Goal: Check status: Check status

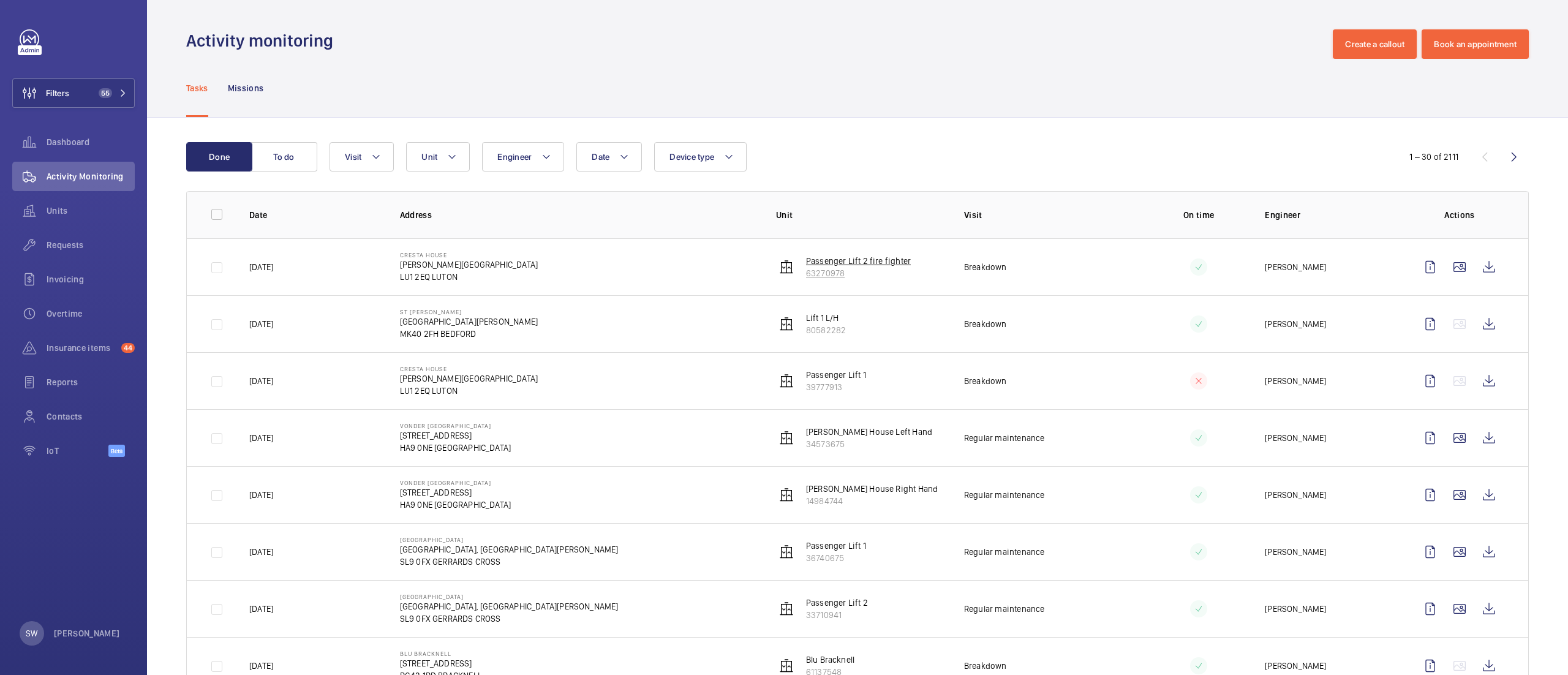
click at [831, 261] on p "Passenger Lift 2 fire fighter" at bounding box center [859, 261] width 105 height 12
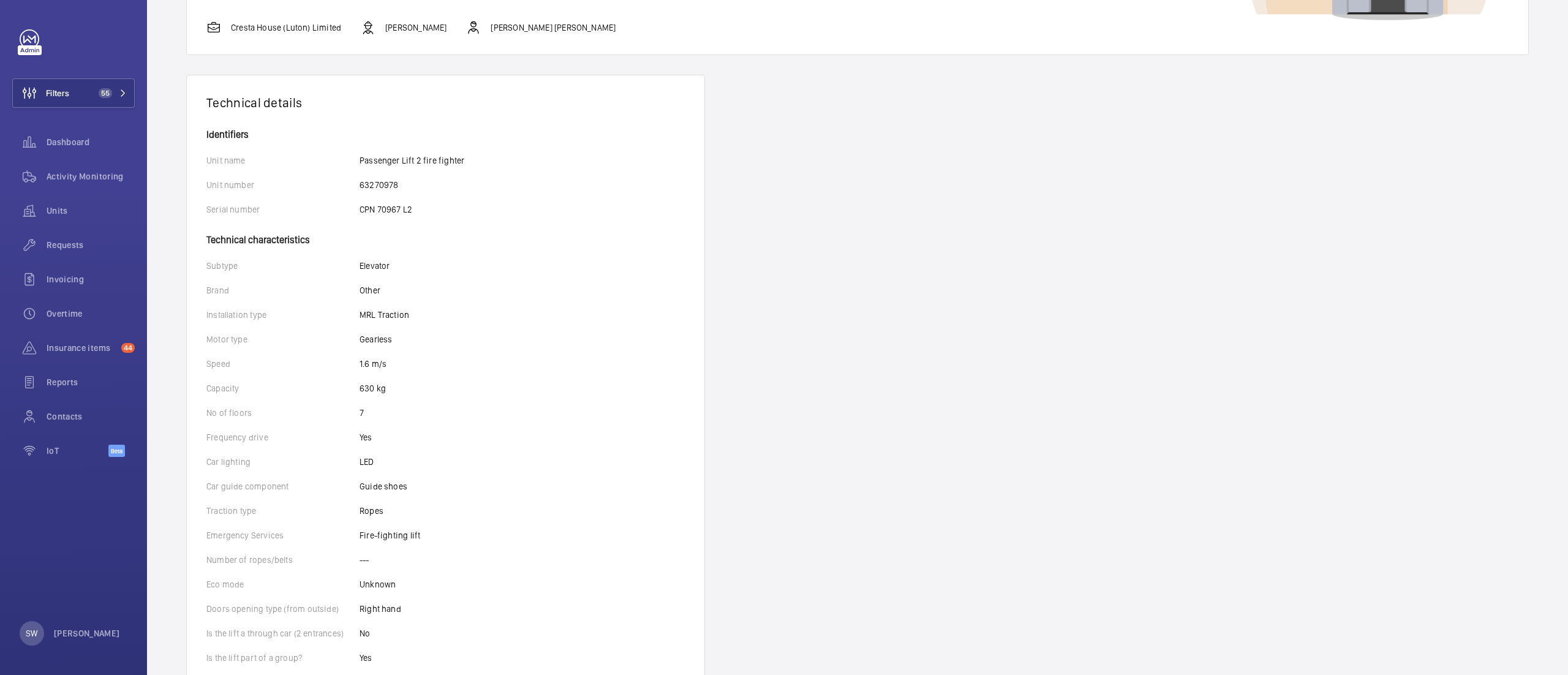
scroll to position [158, 0]
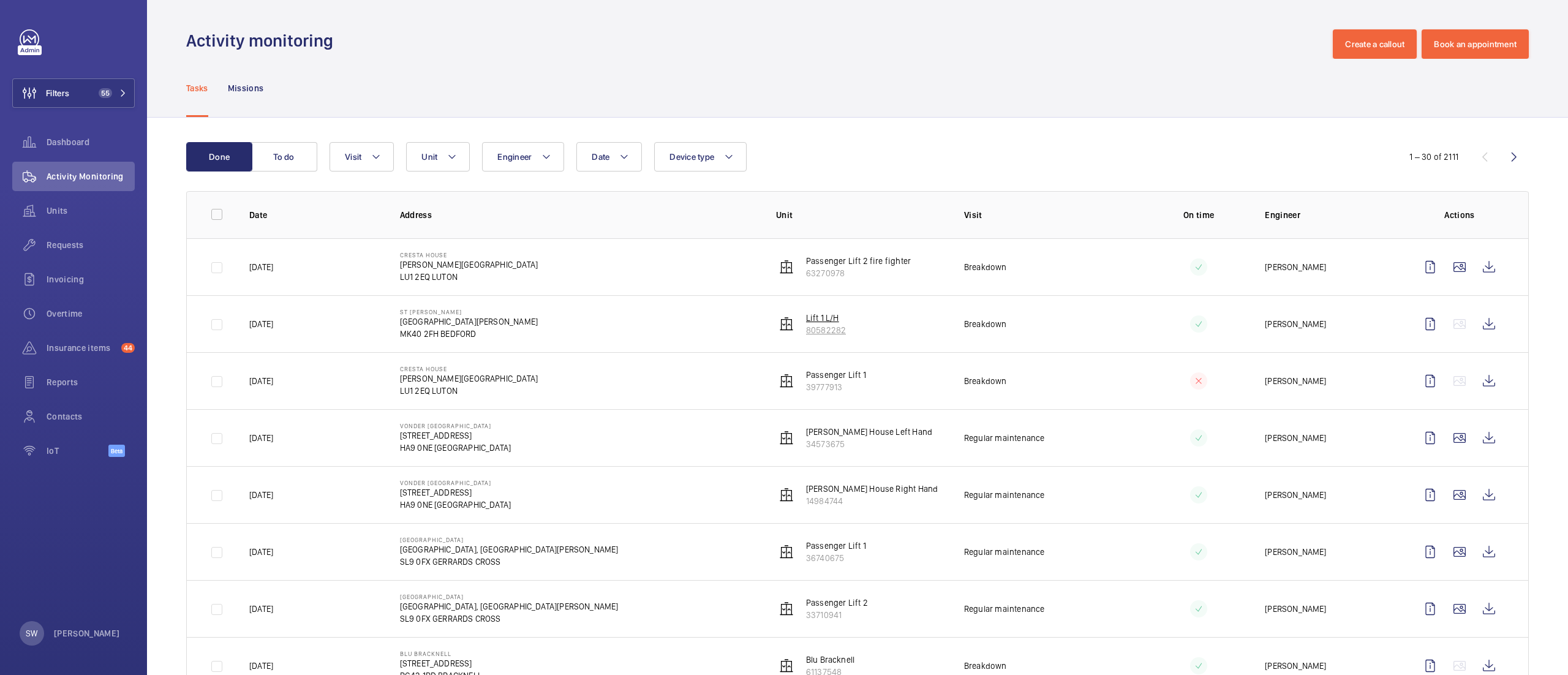
click at [831, 321] on p "Lift 1 L/H" at bounding box center [826, 318] width 40 height 12
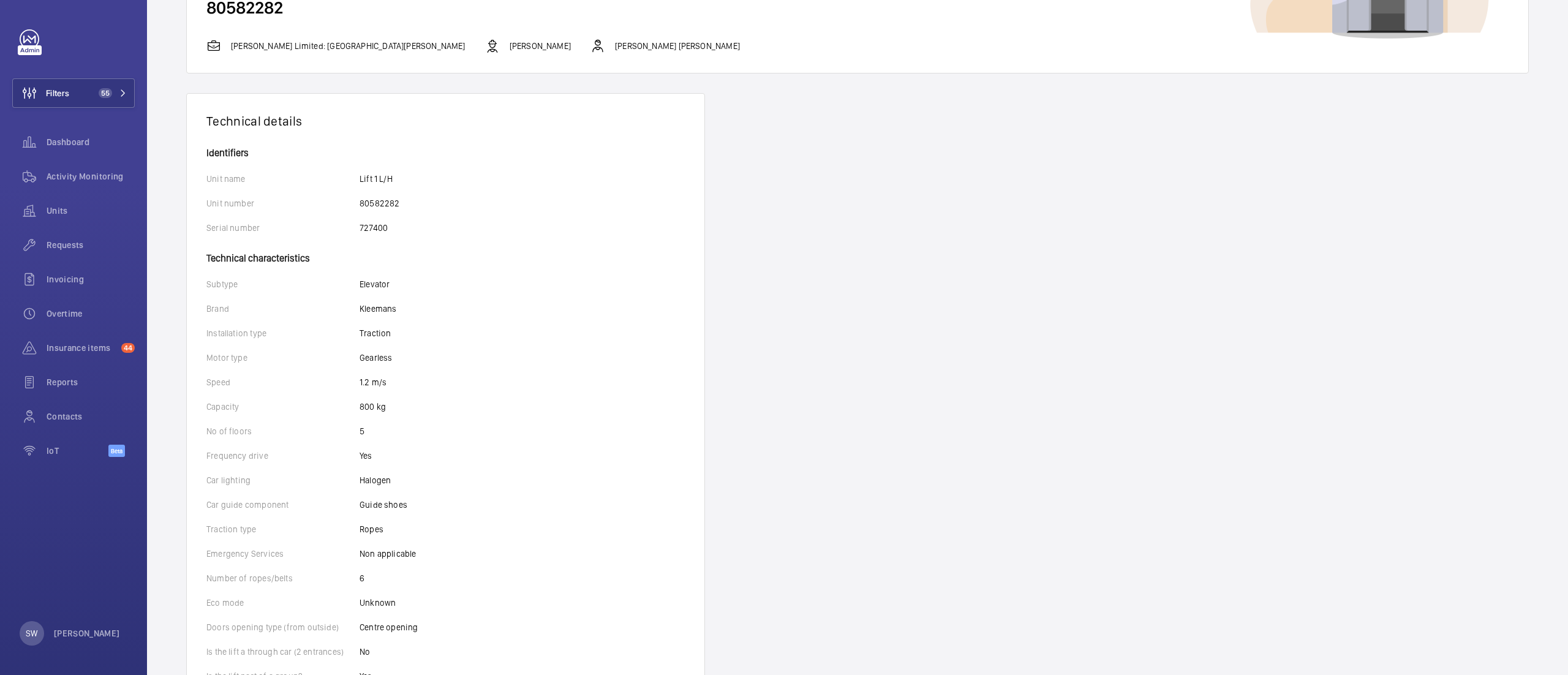
scroll to position [135, 0]
